Goal: Find specific page/section

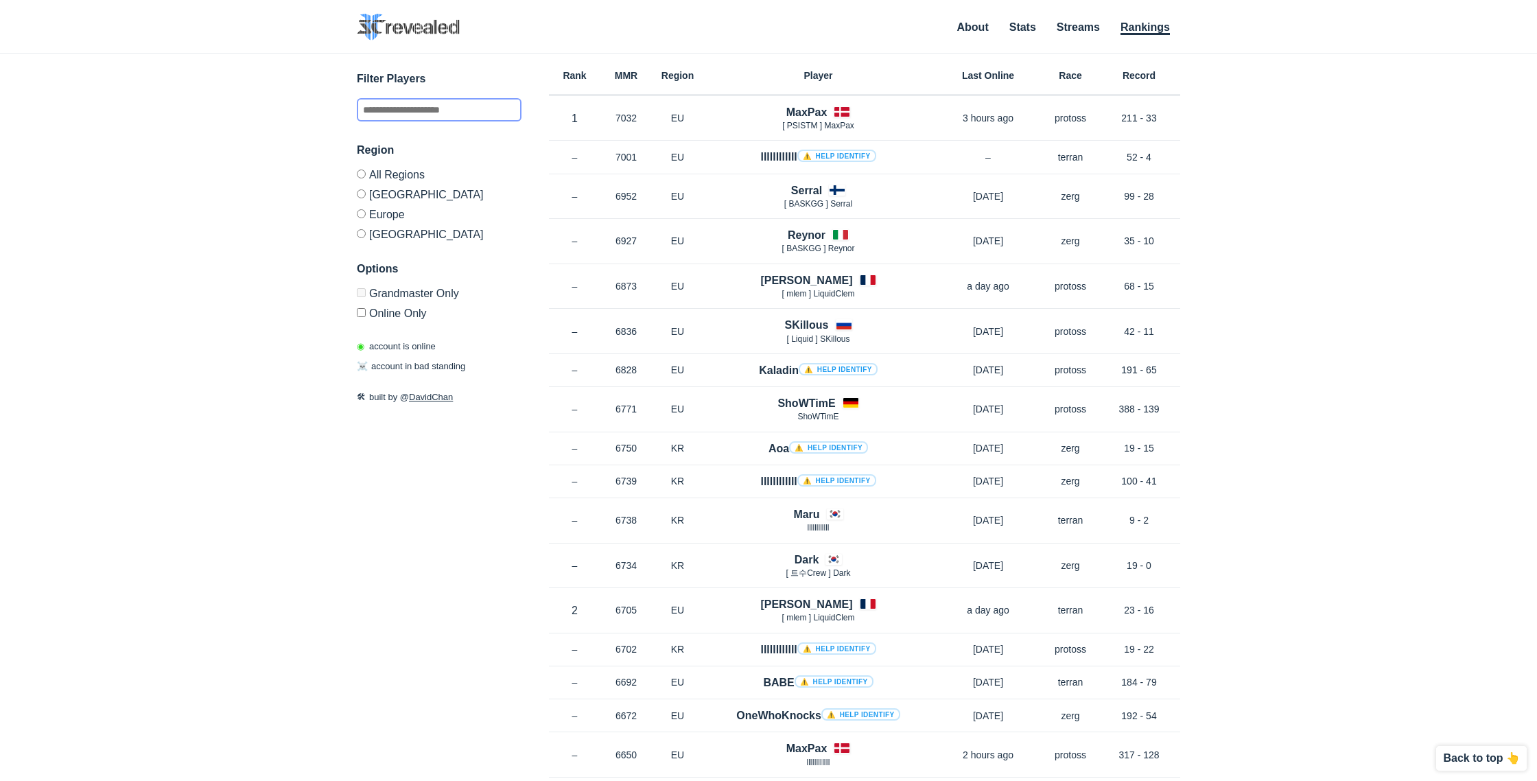
click at [451, 100] on input "text" at bounding box center [439, 109] width 165 height 23
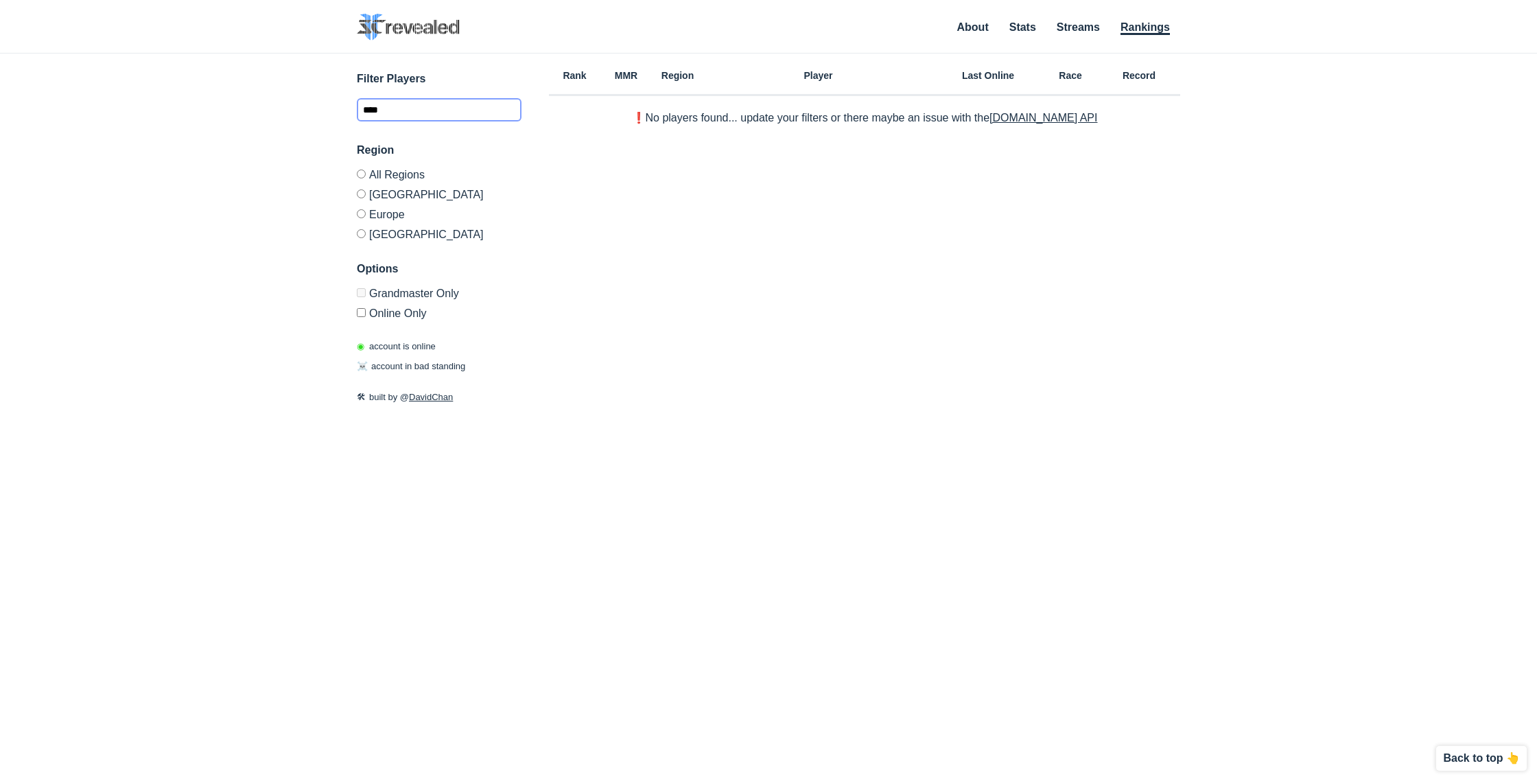
type input "*****"
